Goal: Information Seeking & Learning: Understand process/instructions

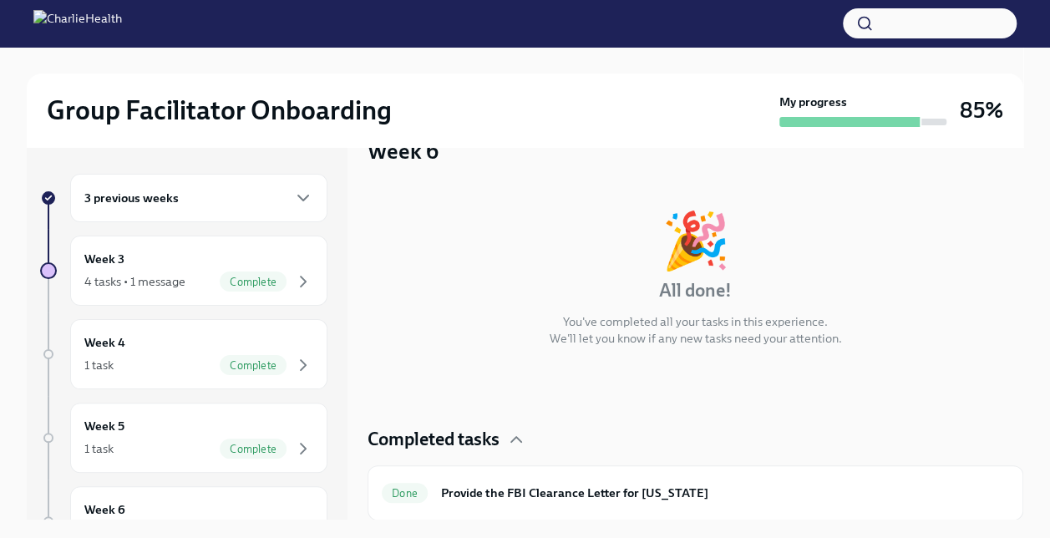
click at [202, 197] on div "3 previous weeks" at bounding box center [198, 198] width 229 height 20
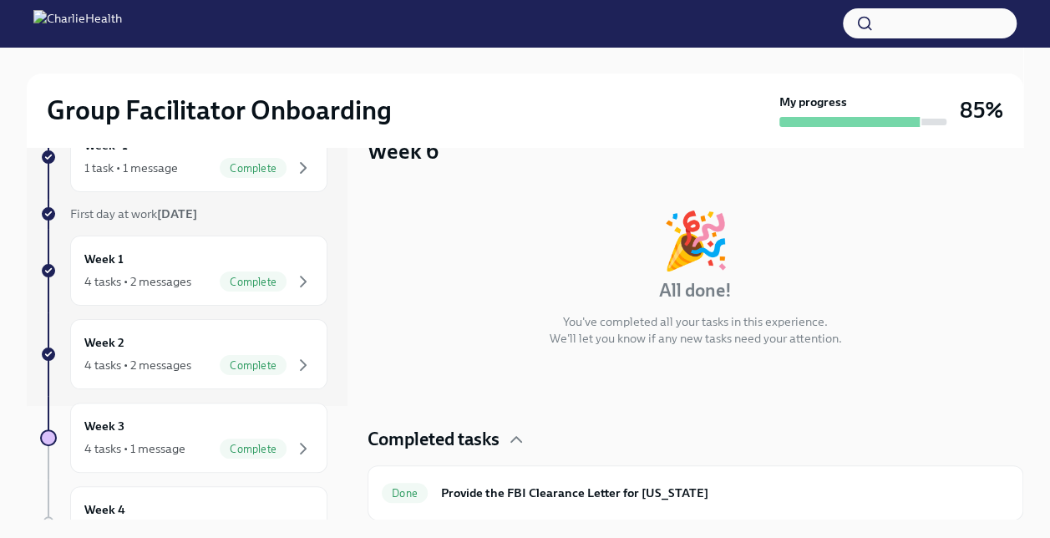
scroll to position [117, 0]
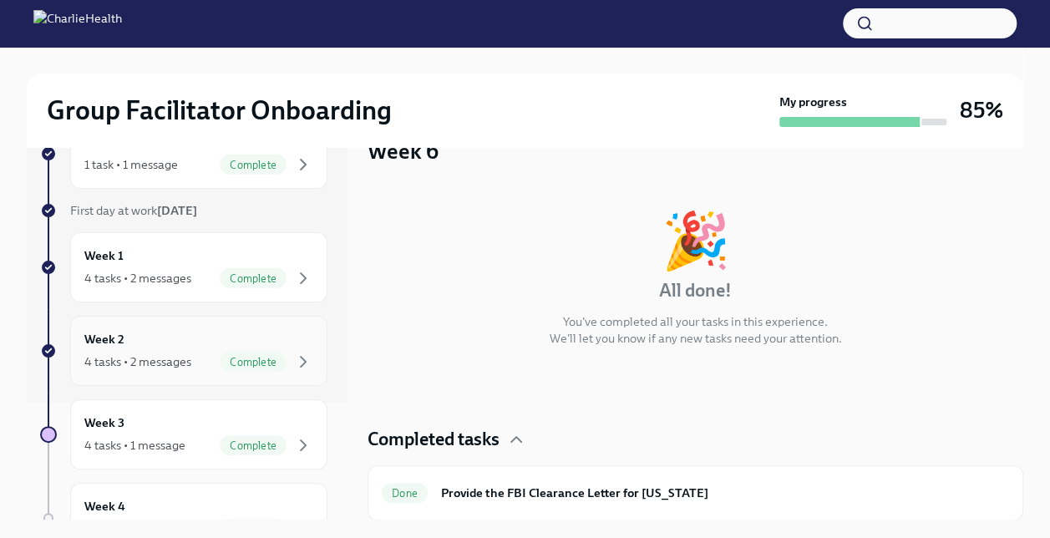
click at [140, 352] on div "4 tasks • 2 messages Complete" at bounding box center [198, 362] width 229 height 20
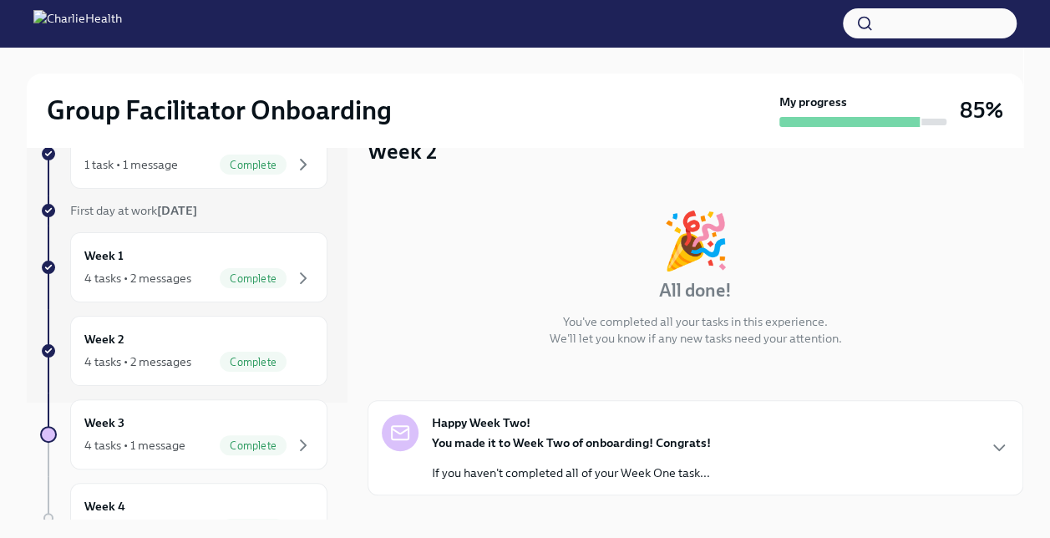
click at [1023, 362] on div "Group Facilitator Onboarding My progress 85% 3 previous weeks Week -1 1 task • …" at bounding box center [525, 412] width 1050 height 731
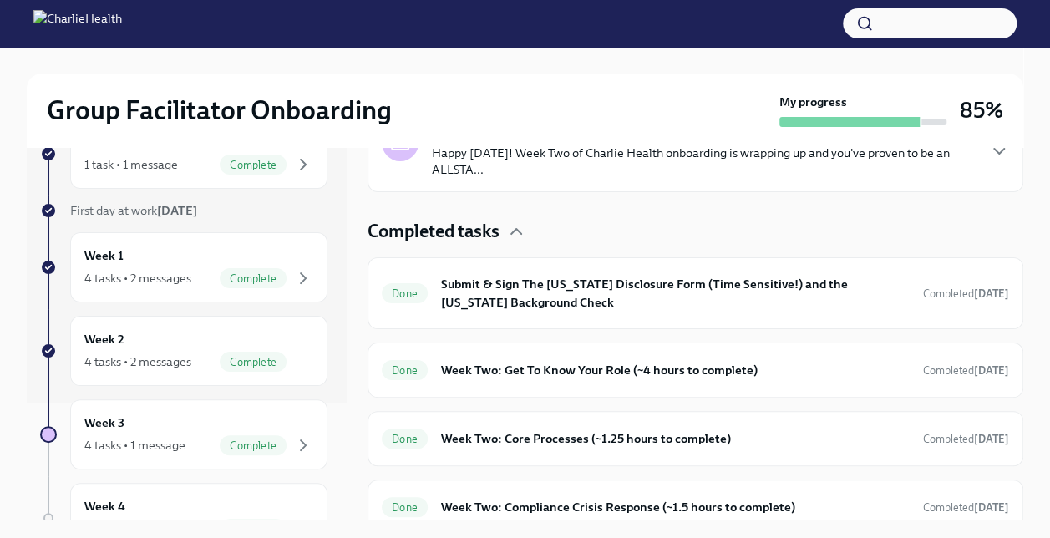
scroll to position [461, 0]
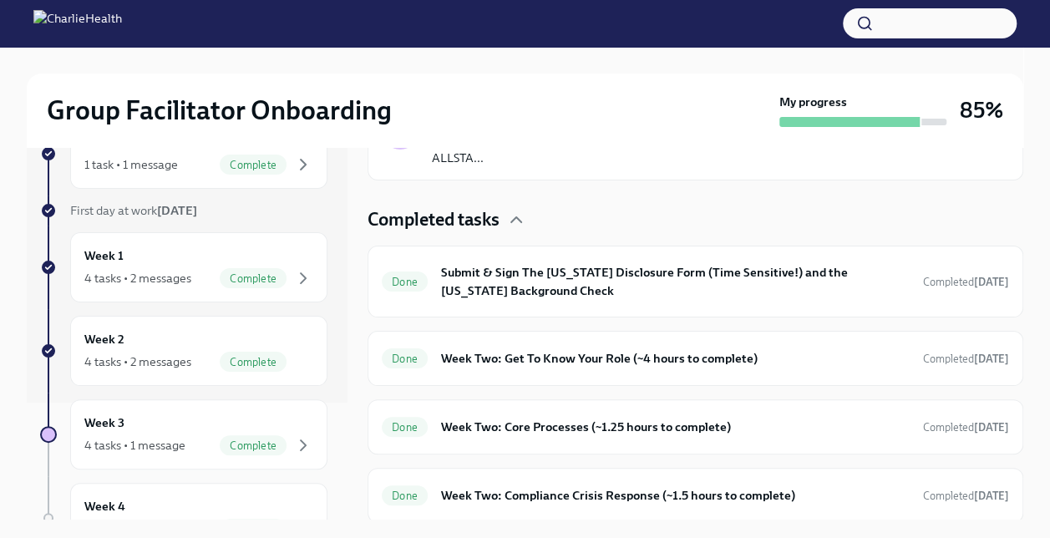
drag, startPoint x: 1026, startPoint y: 421, endPoint x: 1026, endPoint y: 433, distance: 11.7
click at [1026, 433] on div "Group Facilitator Onboarding My progress 85% 3 previous weeks Week -1 1 task • …" at bounding box center [525, 412] width 1050 height 731
click at [644, 358] on h6 "Week Two: Get To Know Your Role (~4 hours to complete)" at bounding box center [675, 358] width 469 height 18
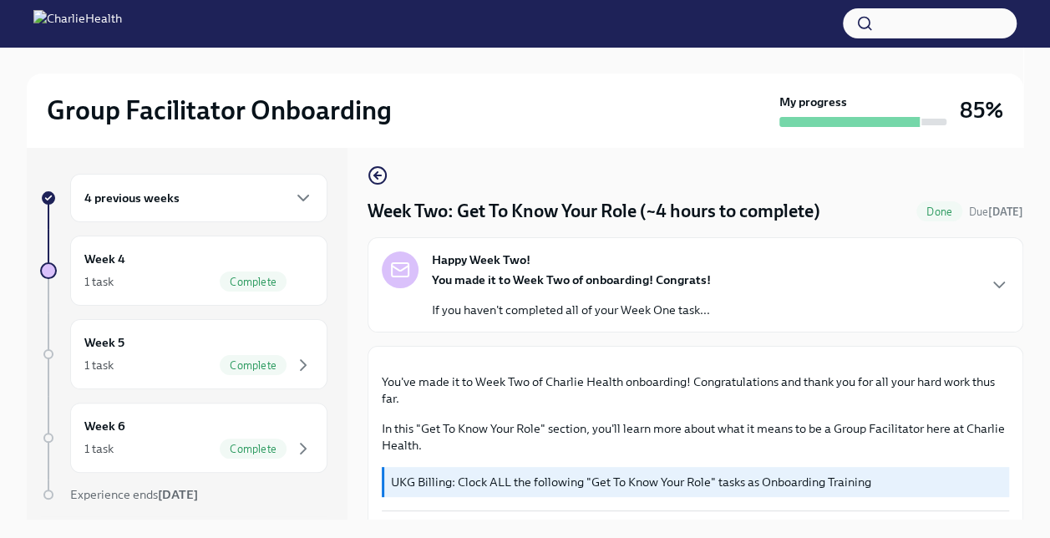
scroll to position [12, 0]
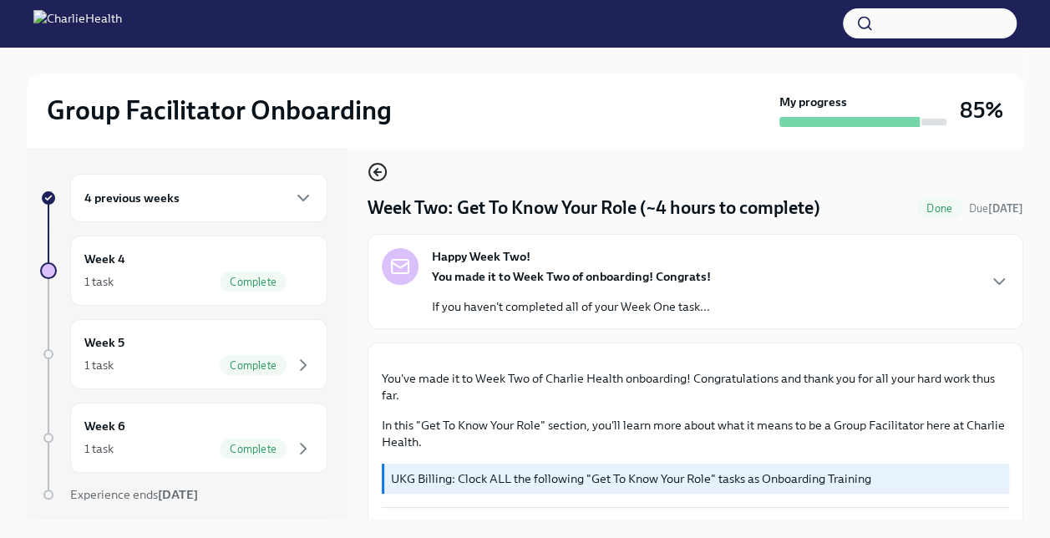
click at [383, 174] on icon "button" at bounding box center [378, 172] width 20 height 20
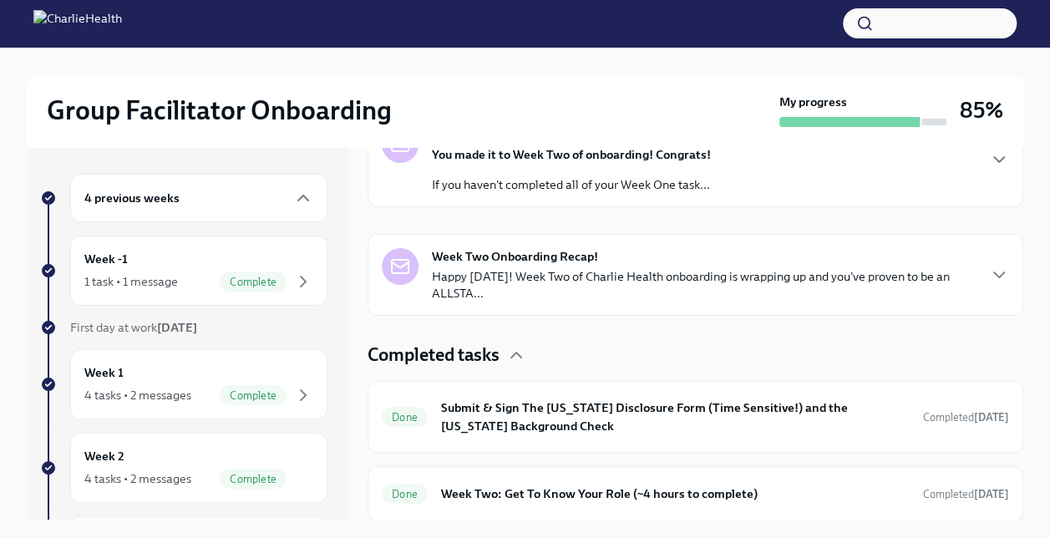
scroll to position [461, 0]
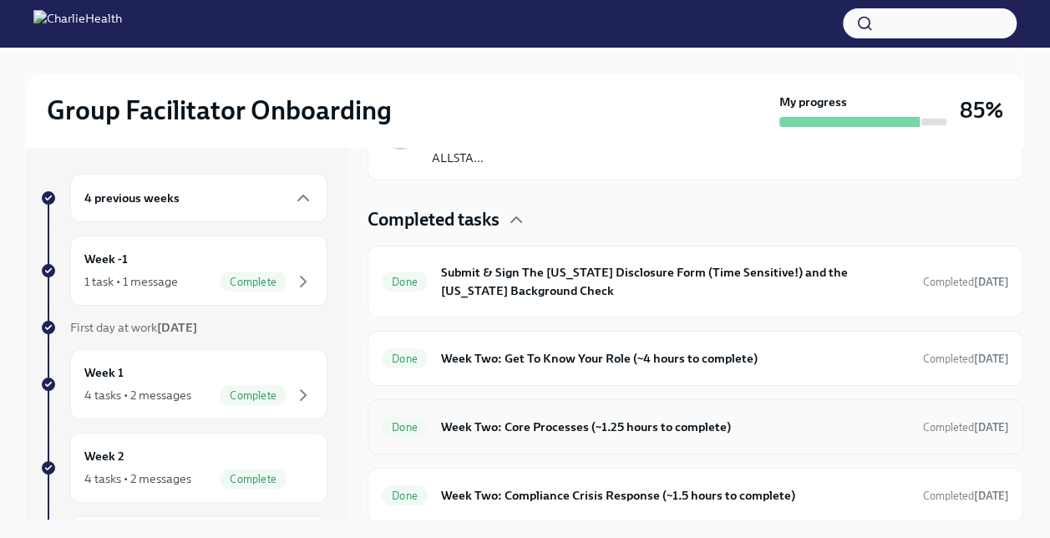
click at [679, 434] on div "Done Week Two: Core Processes (~1.25 hours to complete) Completed [DATE]" at bounding box center [695, 427] width 627 height 27
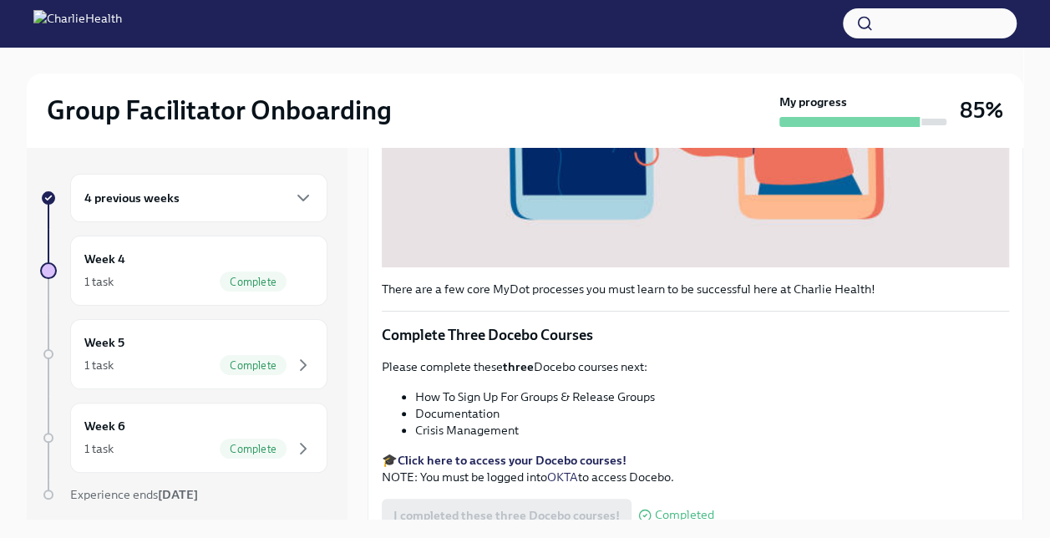
scroll to position [594, 0]
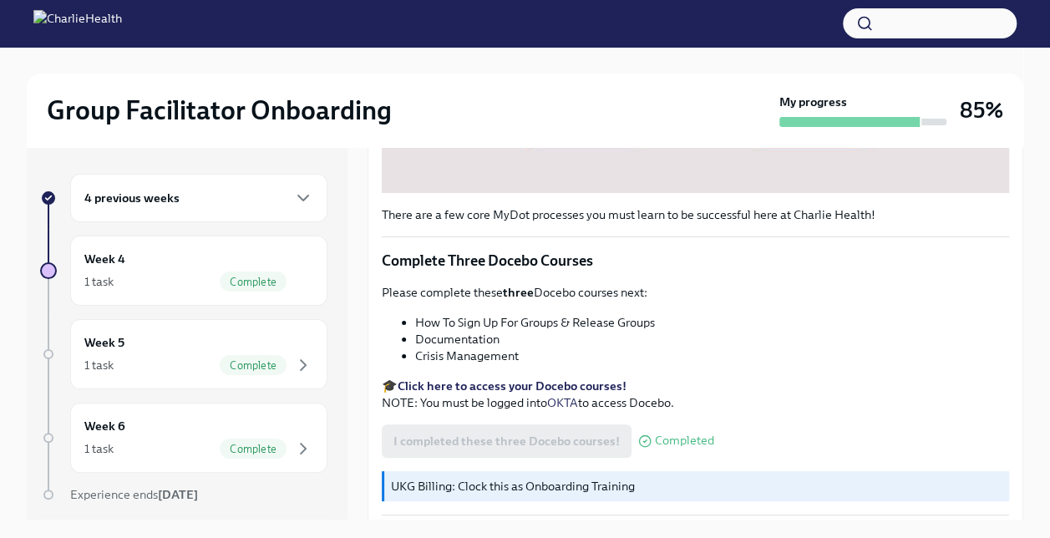
click at [241, 208] on div "4 previous weeks" at bounding box center [198, 198] width 257 height 48
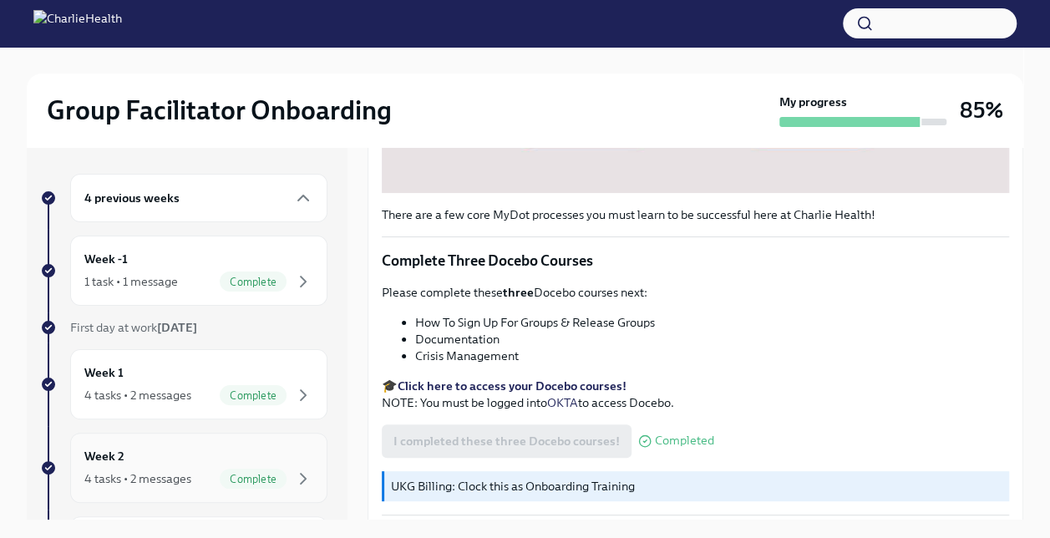
click at [156, 469] on div "4 tasks • 2 messages Complete" at bounding box center [198, 479] width 229 height 20
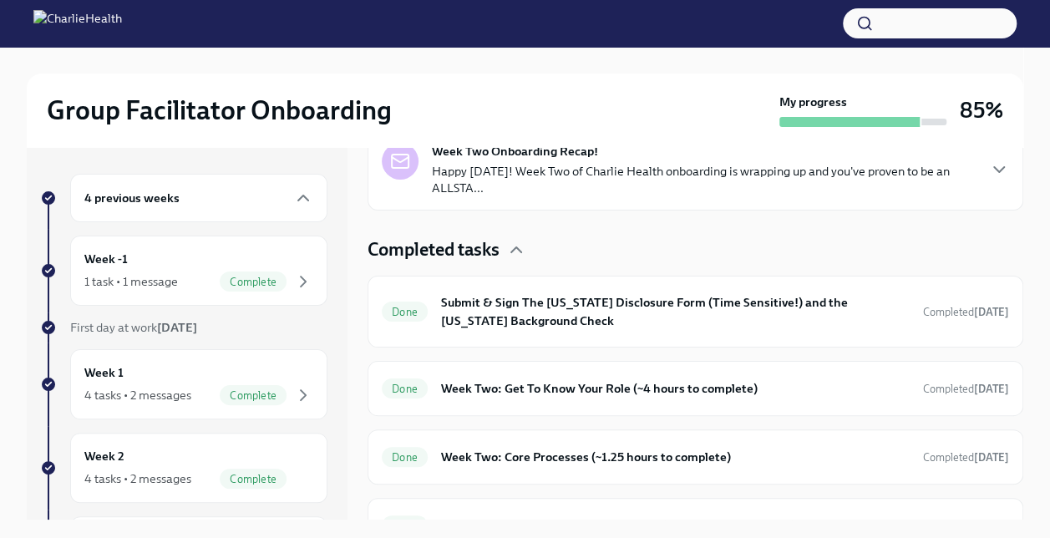
scroll to position [461, 0]
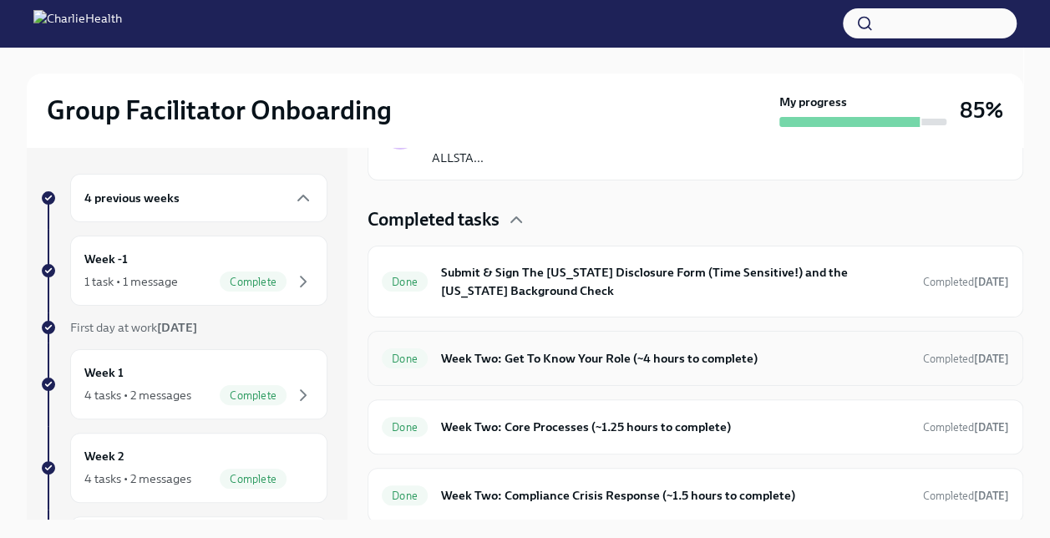
click at [713, 351] on h6 "Week Two: Get To Know Your Role (~4 hours to complete)" at bounding box center [675, 358] width 469 height 18
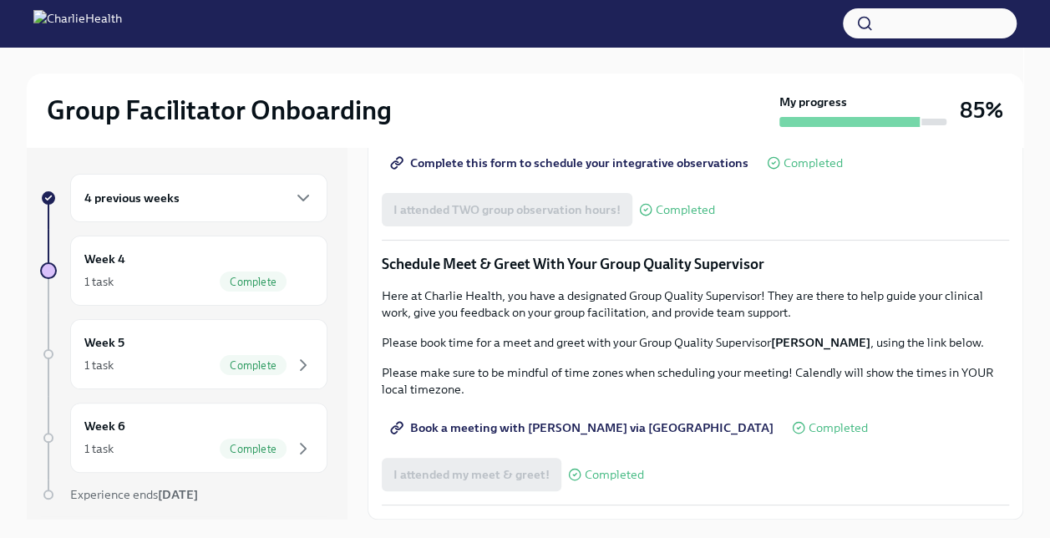
scroll to position [1534, 0]
click at [293, 206] on icon "button" at bounding box center [303, 198] width 20 height 20
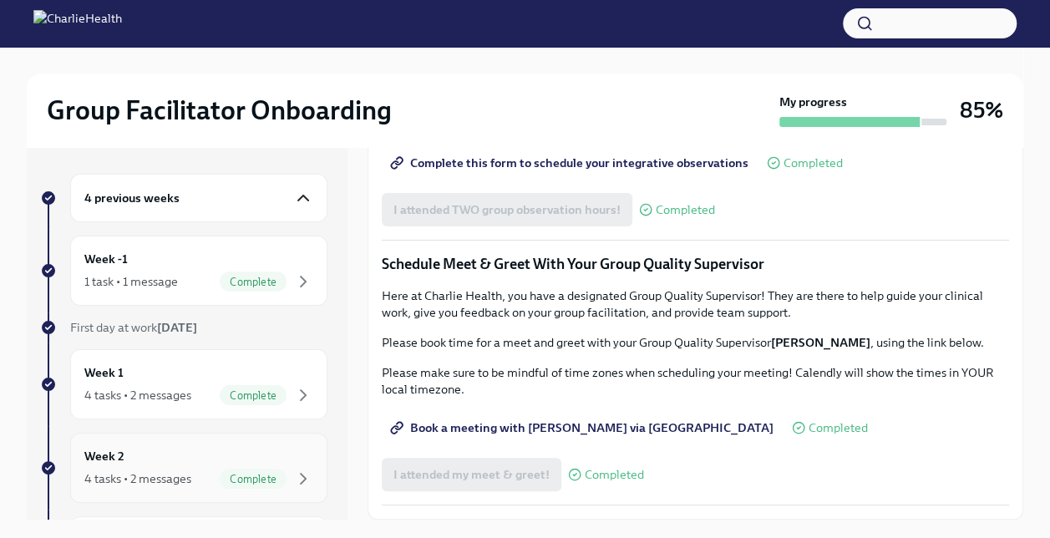
click at [209, 460] on div "Week 2 4 tasks • 2 messages Complete" at bounding box center [198, 468] width 229 height 42
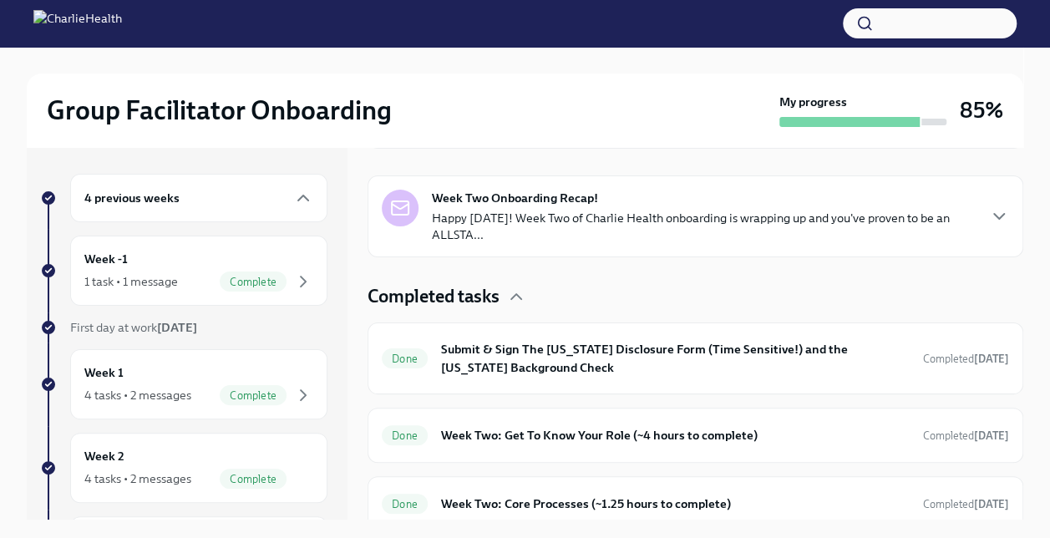
scroll to position [461, 0]
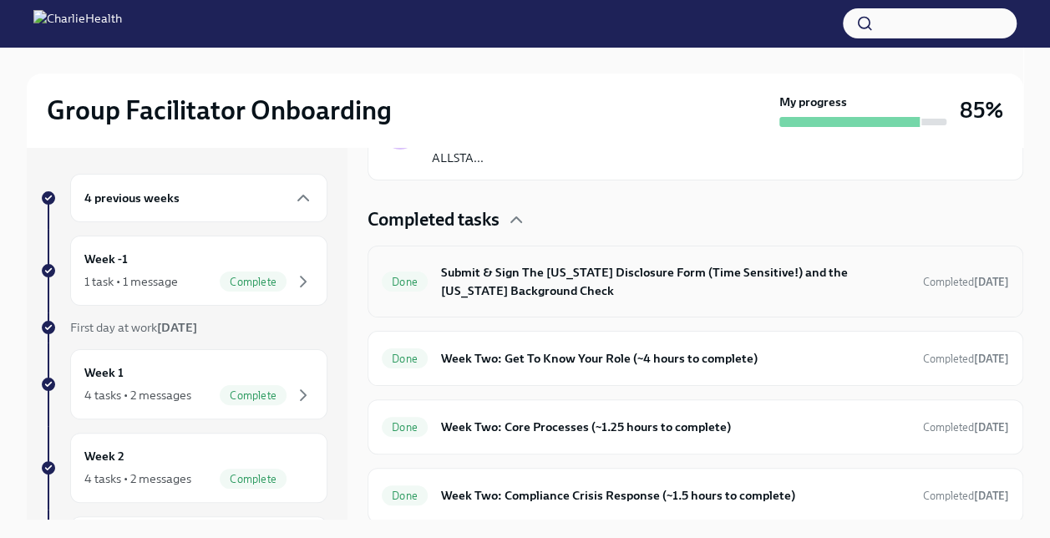
click at [768, 292] on h6 "Submit & Sign The [US_STATE] Disclosure Form (Time Sensitive!) and the [US_STAT…" at bounding box center [675, 281] width 469 height 37
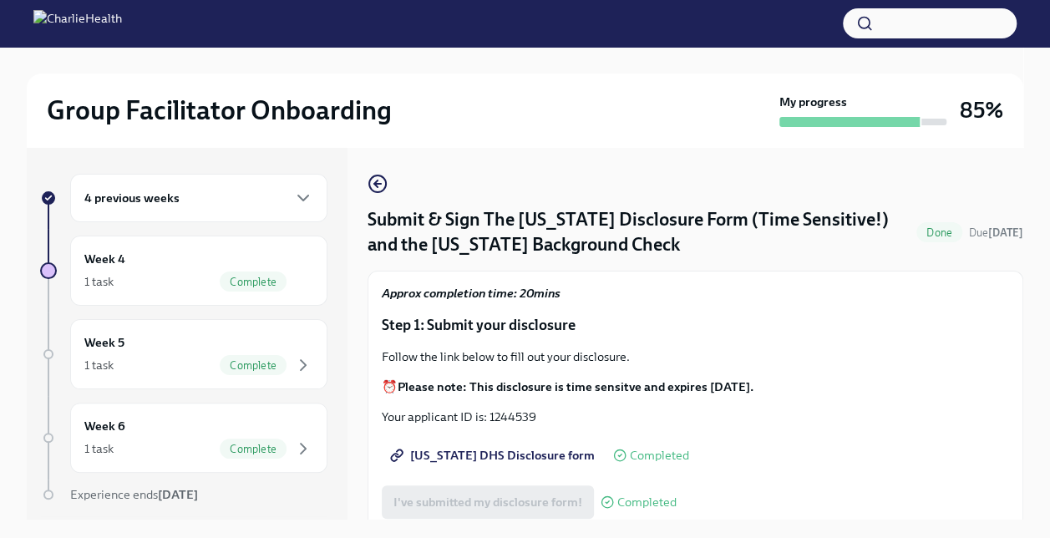
click at [871, 301] on p "Approx completion time: 20mins" at bounding box center [695, 293] width 627 height 17
click at [379, 190] on icon "button" at bounding box center [378, 184] width 20 height 20
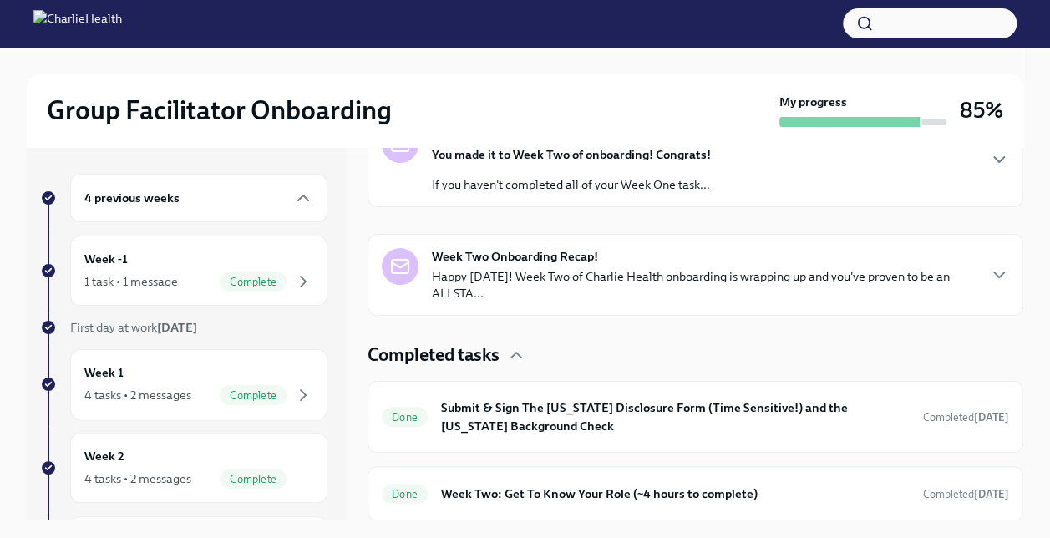
scroll to position [461, 0]
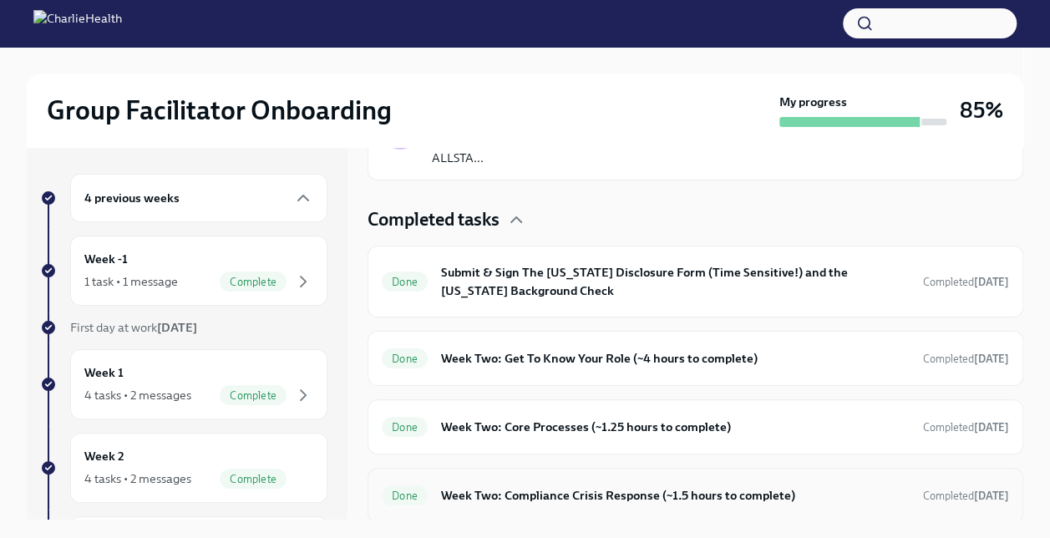
click at [857, 486] on h6 "Week Two: Compliance Crisis Response (~1.5 hours to complete)" at bounding box center [675, 495] width 469 height 18
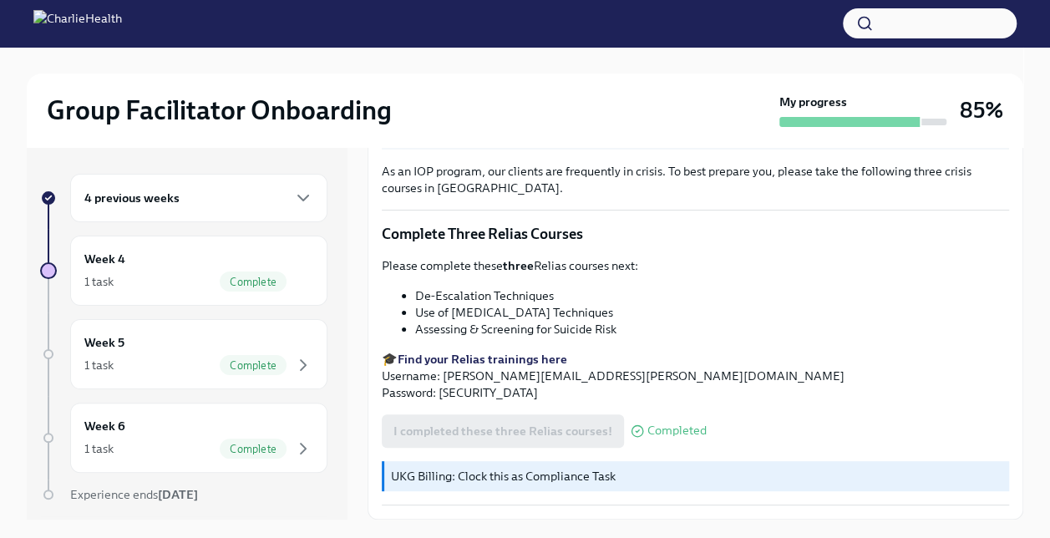
click at [119, 197] on h6 "4 previous weeks" at bounding box center [131, 198] width 95 height 18
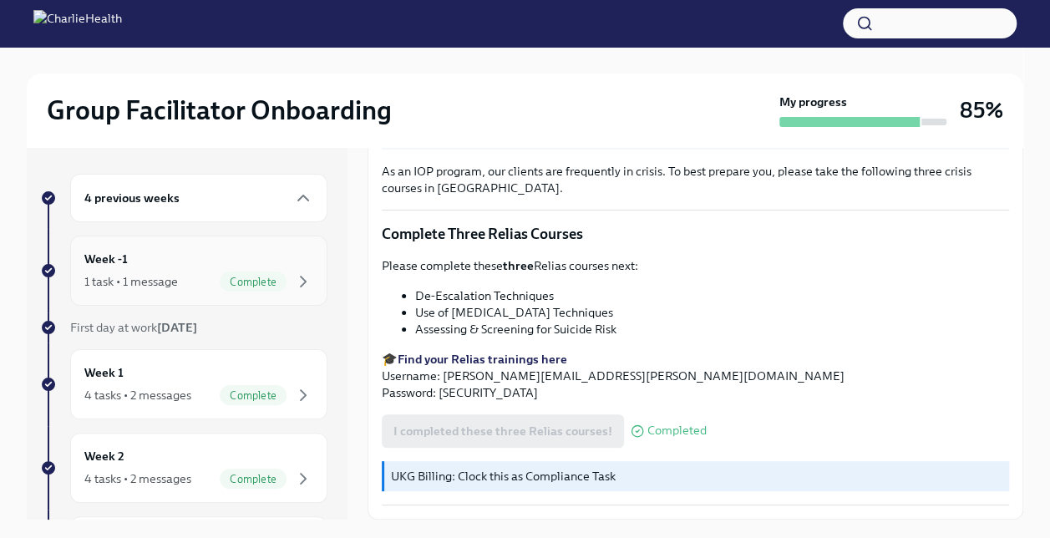
click at [134, 286] on div "1 task • 1 message" at bounding box center [131, 281] width 94 height 17
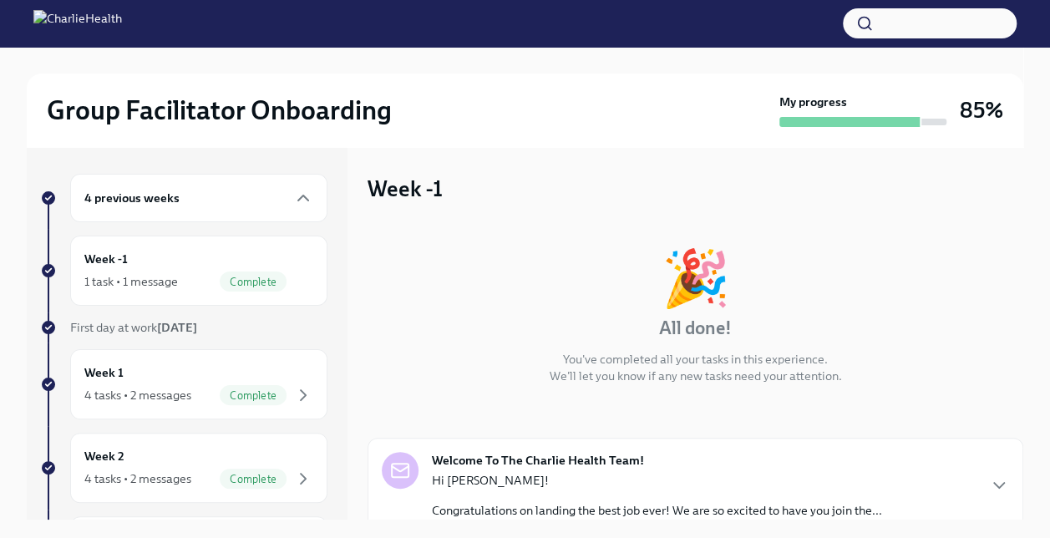
scroll to position [132, 0]
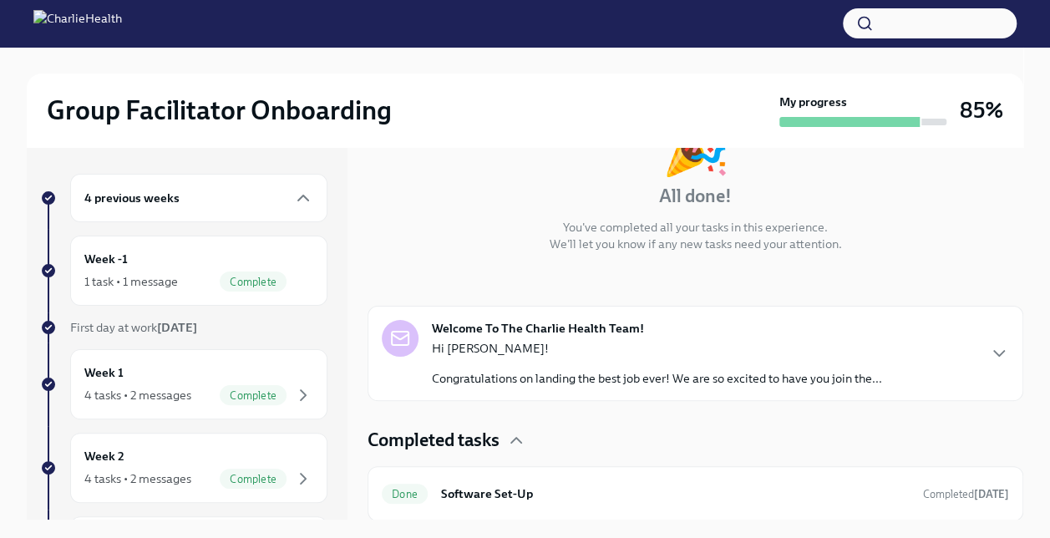
click at [131, 374] on div "Week 1 4 tasks • 2 messages Complete" at bounding box center [198, 384] width 229 height 42
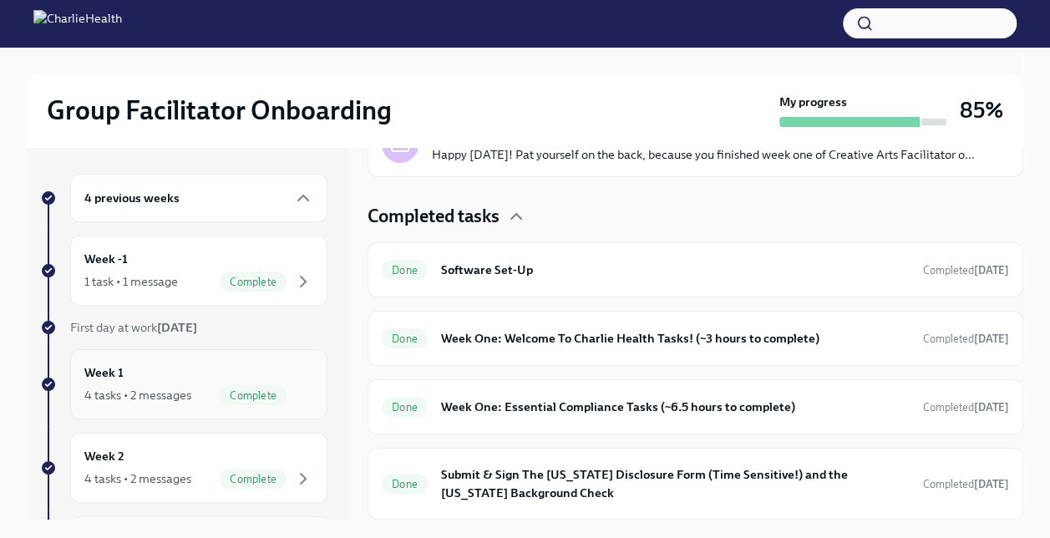
scroll to position [448, 0]
click at [865, 430] on div "Done Week One: Essential Compliance Tasks (~6.5 hours to complete) Completed [D…" at bounding box center [696, 406] width 656 height 55
click at [564, 414] on h6 "Week One: Essential Compliance Tasks (~6.5 hours to complete)" at bounding box center [675, 407] width 469 height 18
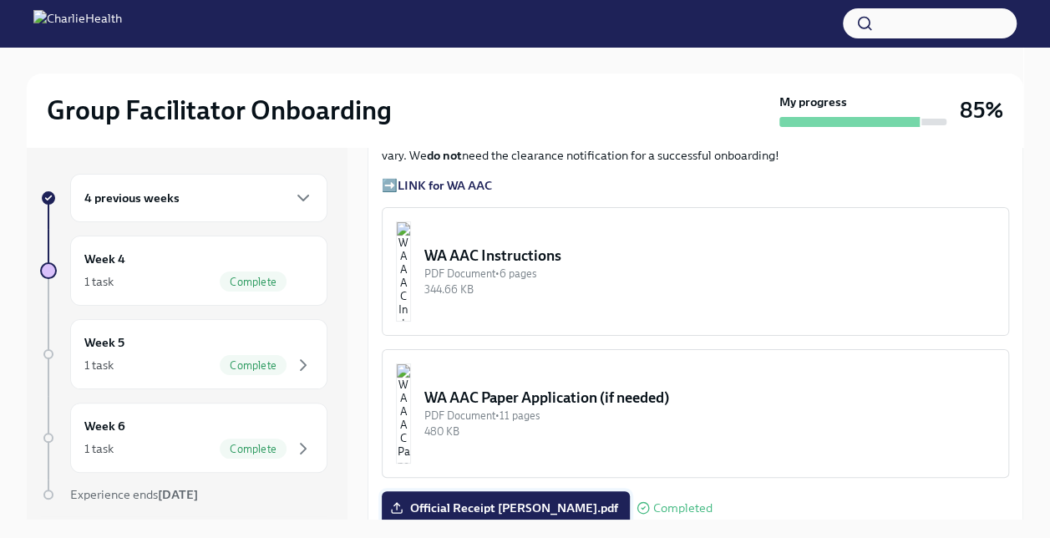
scroll to position [1257, 0]
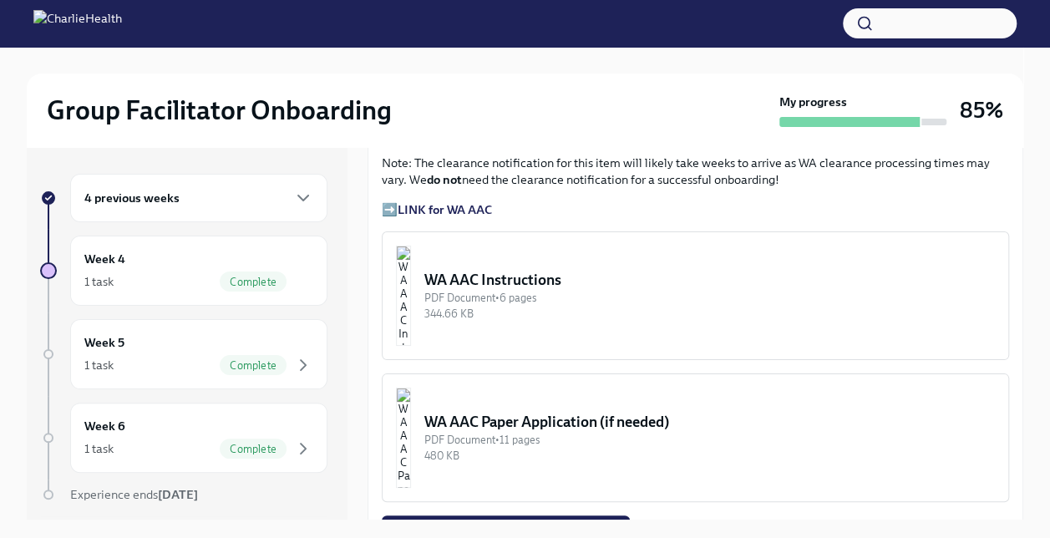
click at [418, 217] on strong "LINK for WA AAC" at bounding box center [445, 209] width 94 height 15
click at [449, 217] on strong "LINK for WA AAC" at bounding box center [445, 209] width 94 height 15
